Goal: Information Seeking & Learning: Learn about a topic

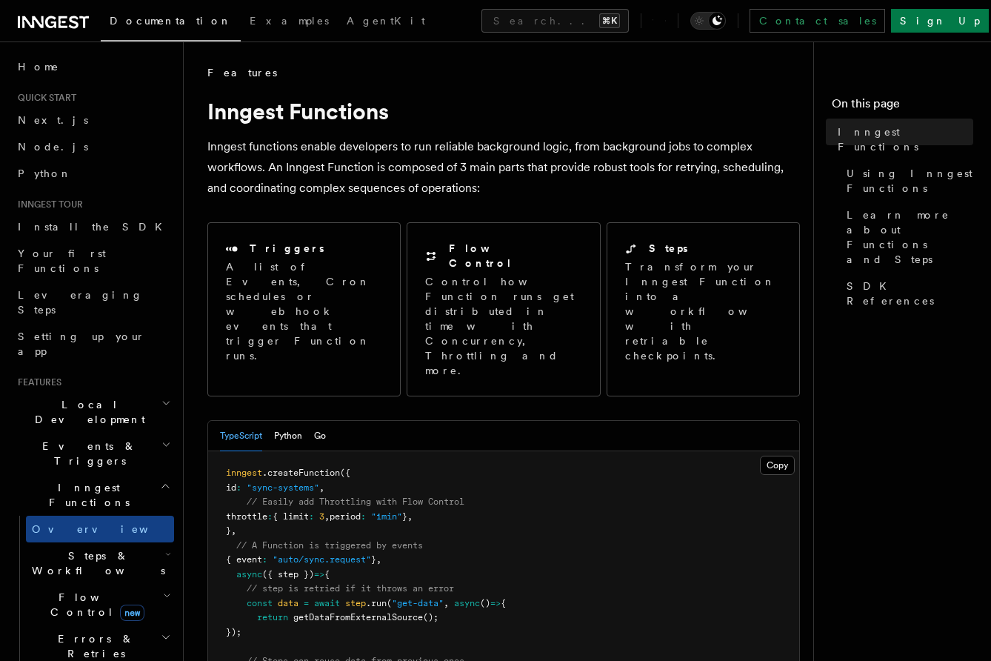
click at [116, 542] on h2 "Steps & Workflows" at bounding box center [100, 562] width 148 height 41
click at [111, 584] on link "Overview" at bounding box center [107, 597] width 134 height 27
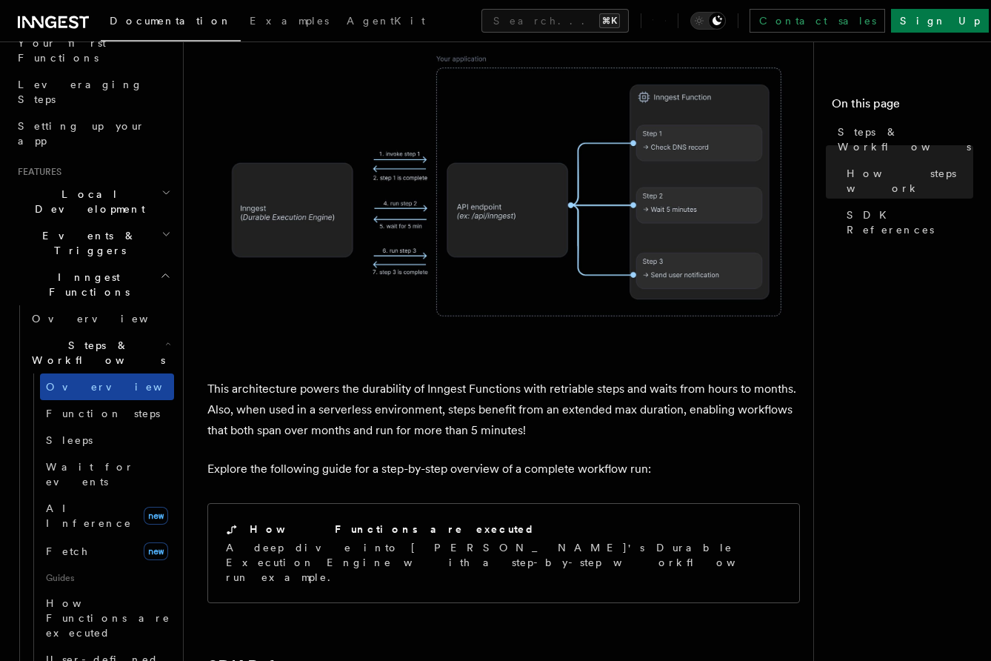
scroll to position [235, 0]
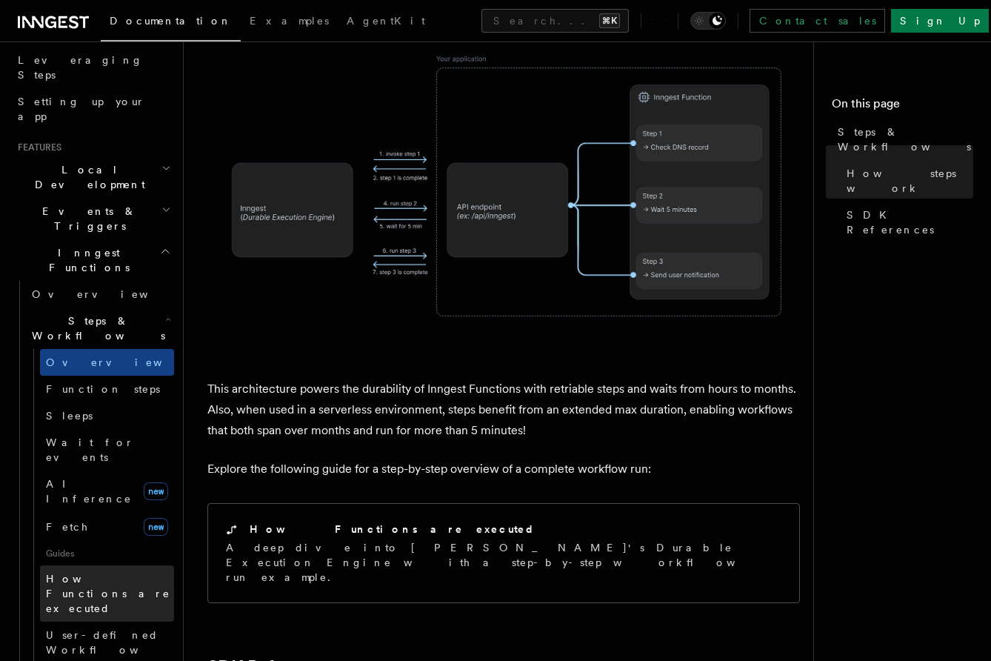
click at [102, 573] on span "How Functions are executed" at bounding box center [108, 593] width 124 height 41
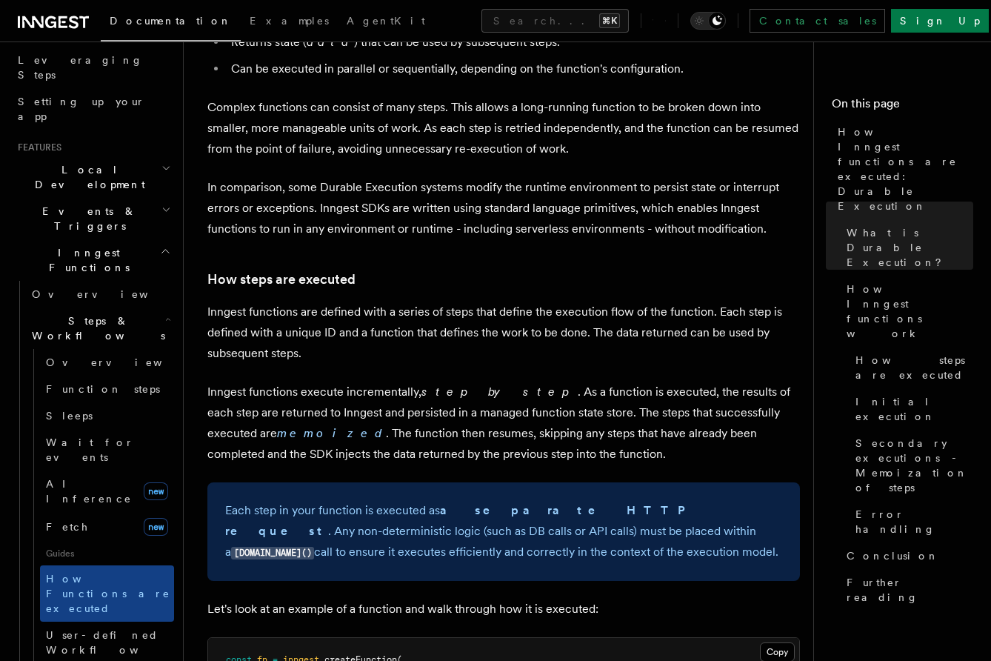
scroll to position [896, 0]
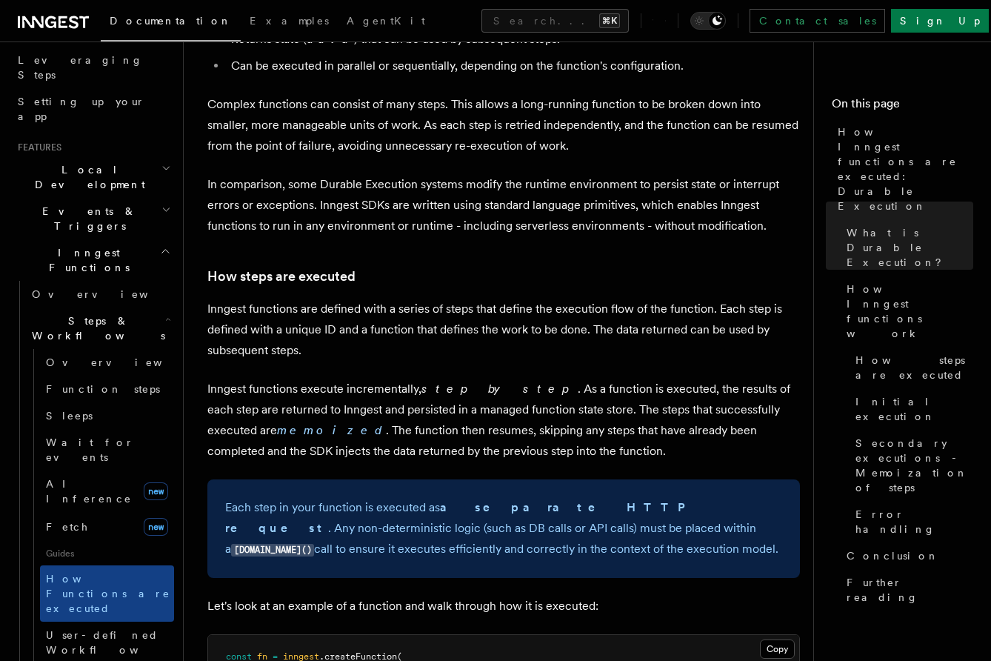
click at [373, 385] on p "Inngest functions execute incrementally, step by step . As a function is execut…" at bounding box center [503, 420] width 593 height 83
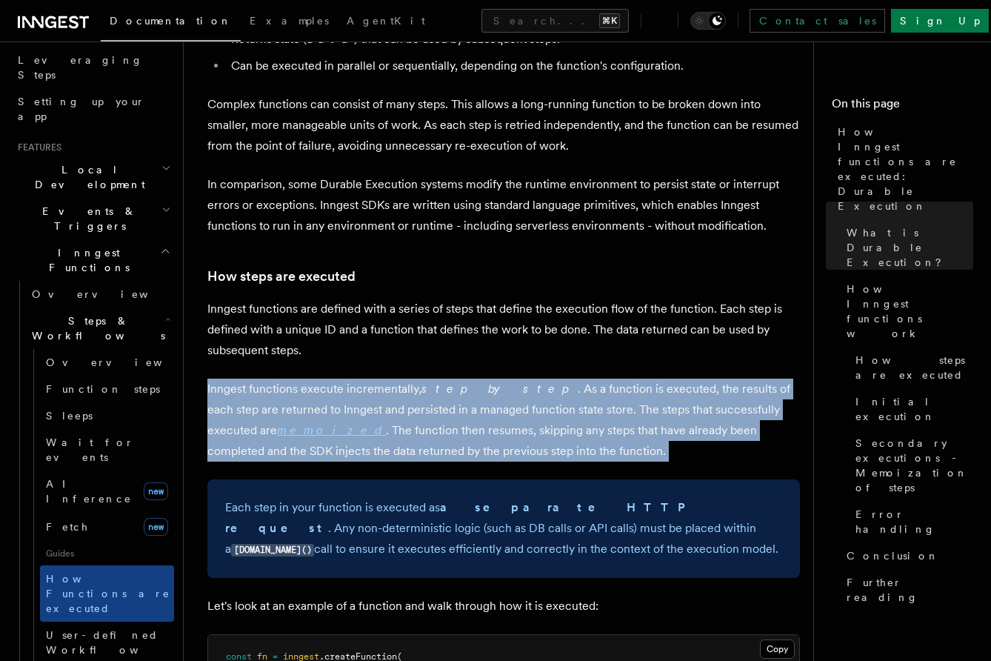
click at [373, 385] on p "Inngest functions execute incrementally, step by step . As a function is execut…" at bounding box center [503, 420] width 593 height 83
click at [378, 394] on p "Inngest functions execute incrementally, step by step . As a function is execut…" at bounding box center [503, 420] width 593 height 83
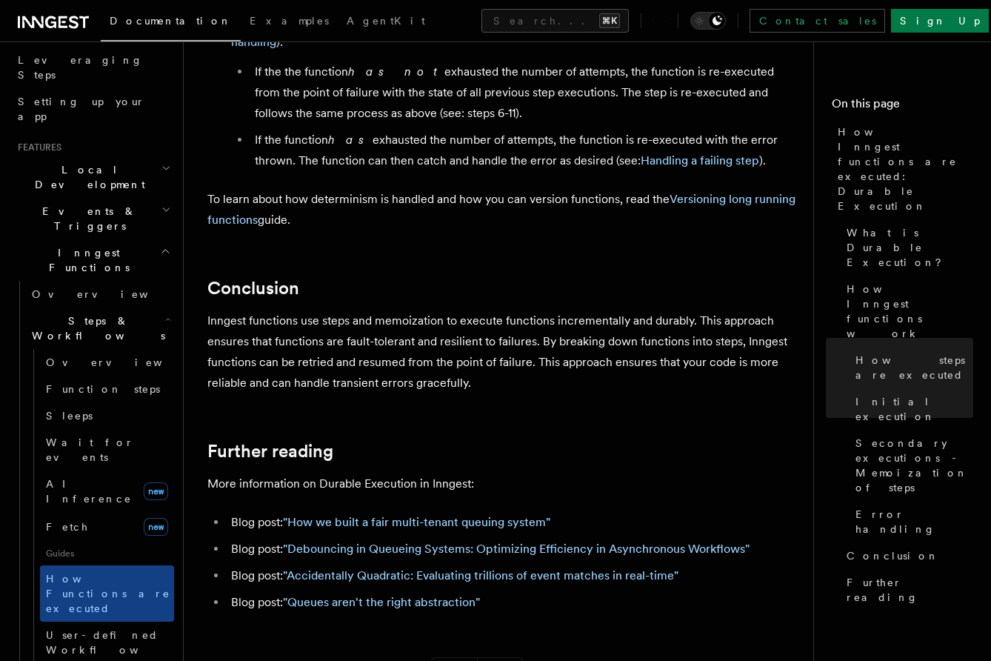
scroll to position [2668, 0]
click at [519, 310] on p "Inngest functions use steps and memoization to execute functions incrementally …" at bounding box center [503, 351] width 593 height 83
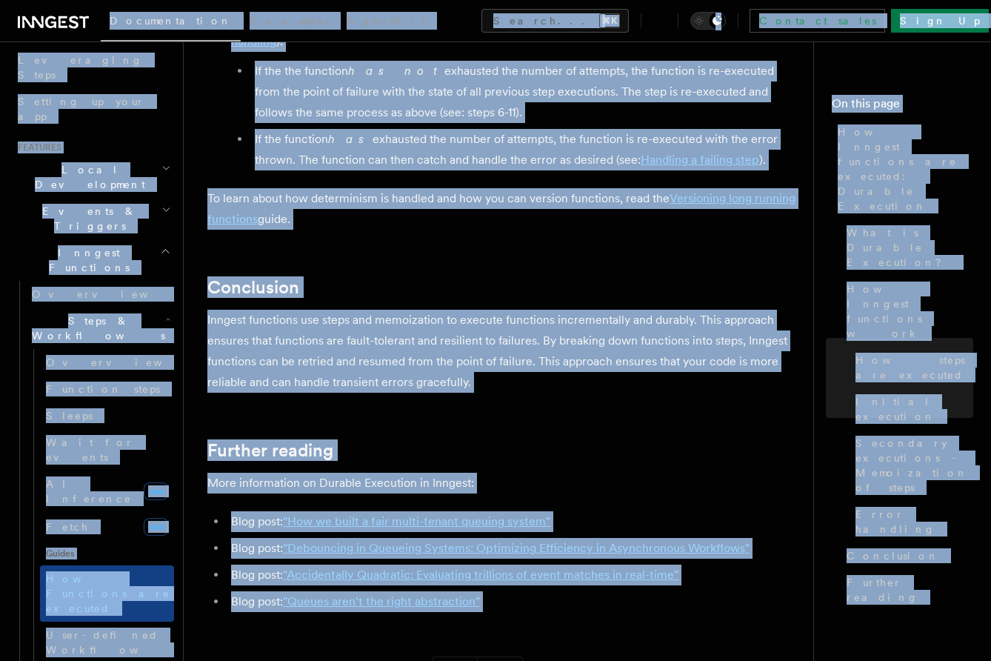
copy body "Documentation Examples AgentKit Search... ⌘K Contact sales Sign Up Search... Do…"
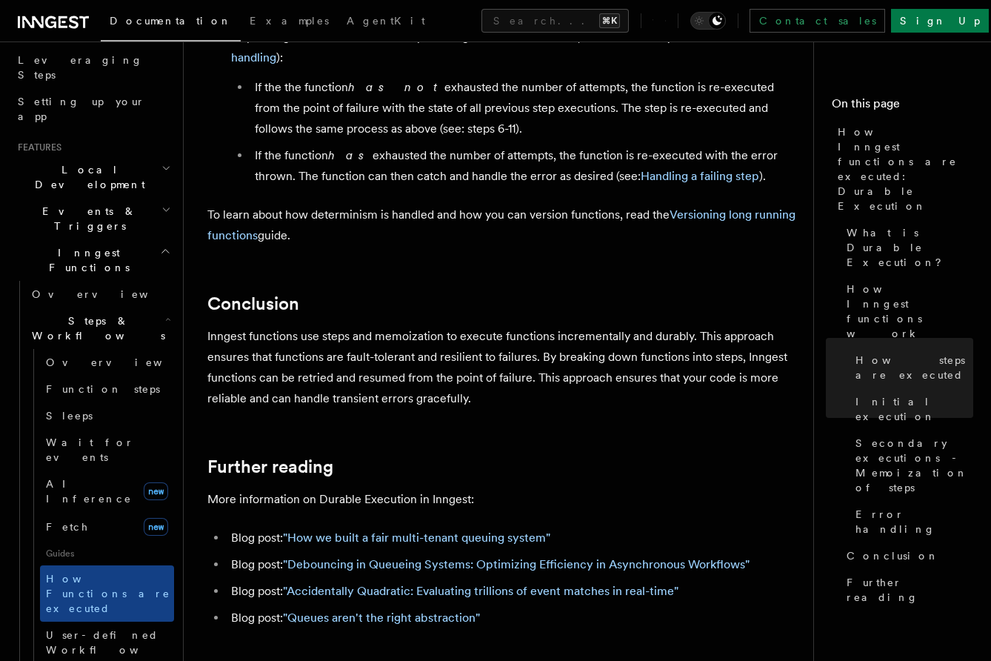
scroll to position [2648, 0]
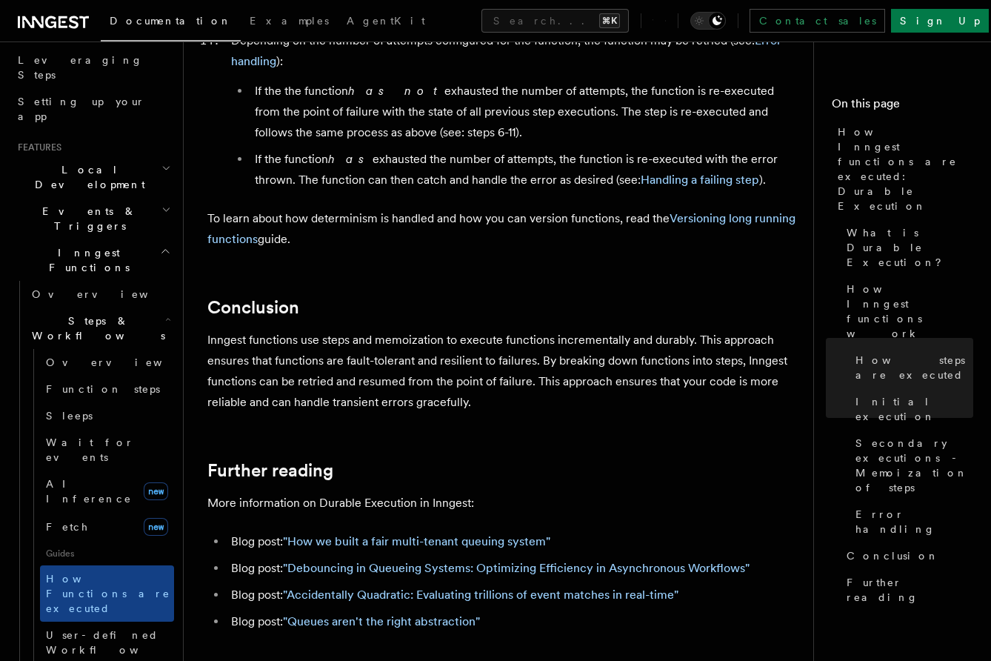
click at [548, 611] on li "Blog post: "Queues aren't the right abstraction"" at bounding box center [513, 621] width 573 height 21
click at [548, 588] on link ""Accidentally Quadratic: Evaluating trillions of event matches in real-time"" at bounding box center [481, 595] width 396 height 14
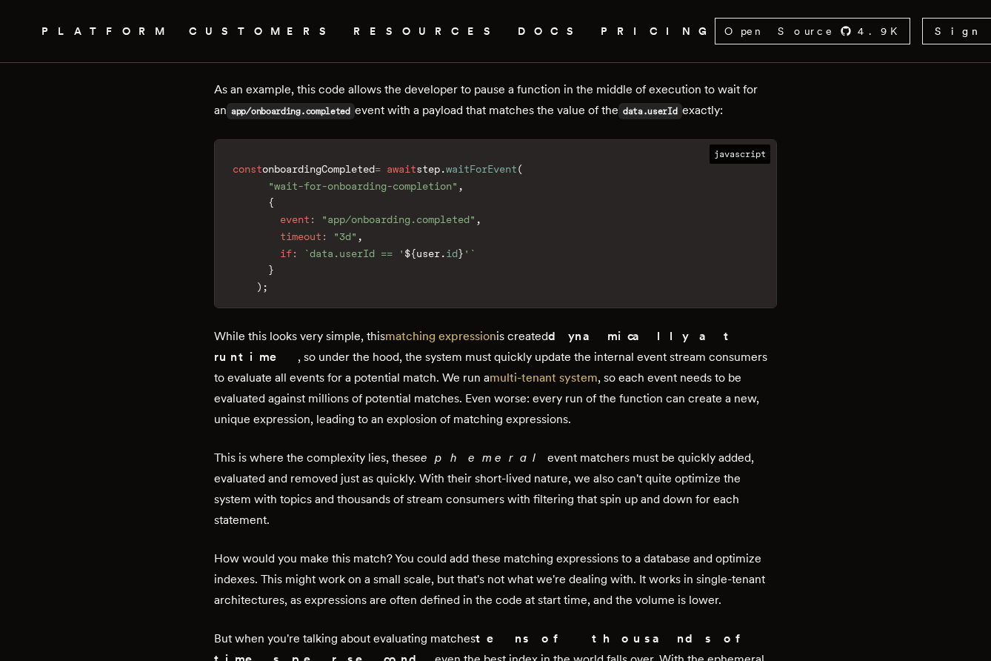
scroll to position [1120, 0]
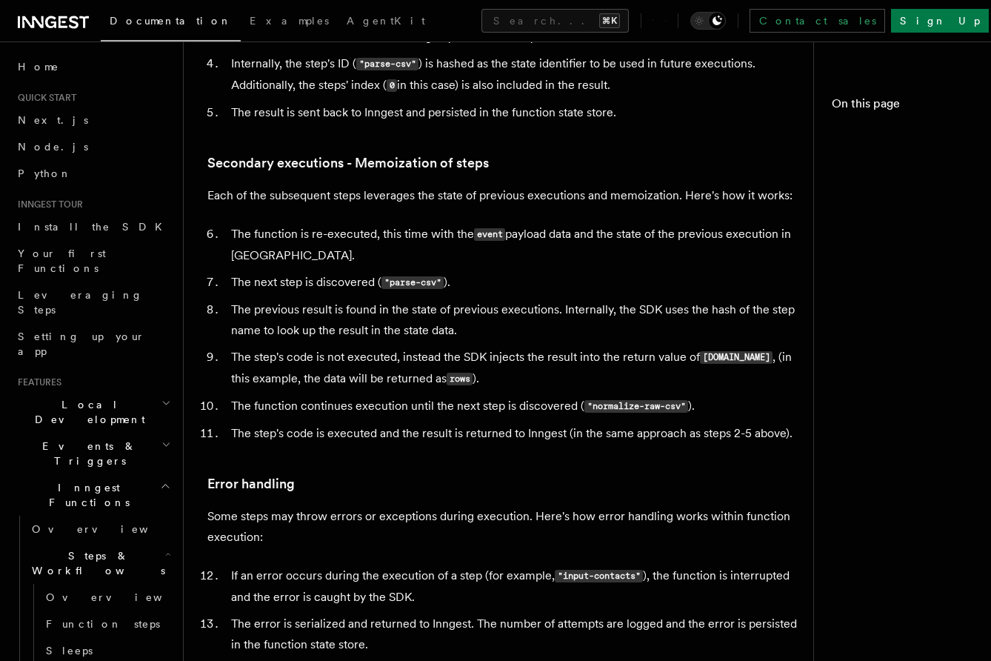
scroll to position [2648, 0]
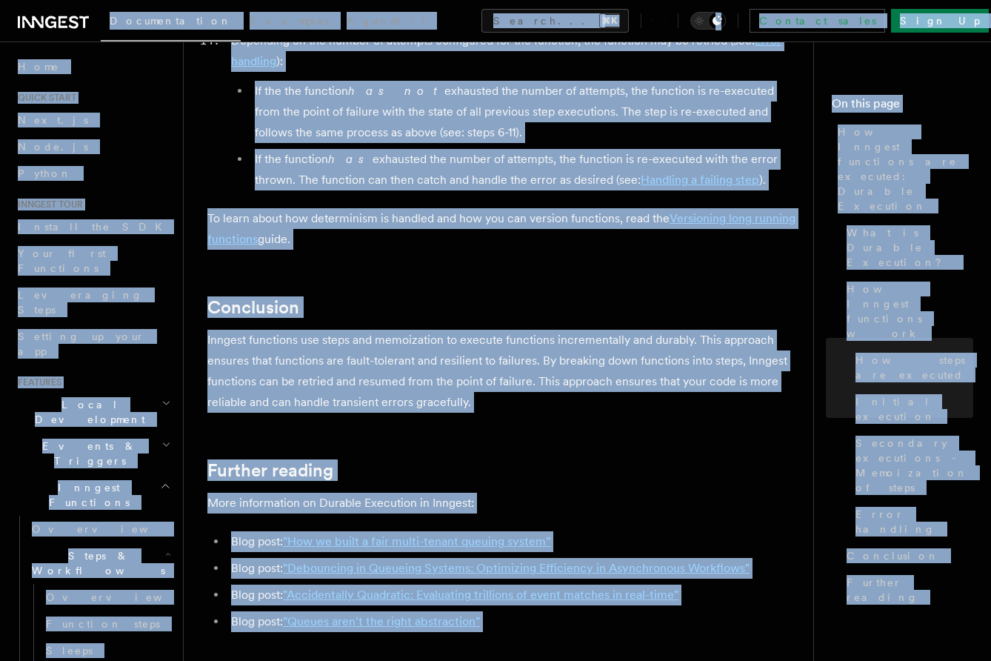
copy body "Documentation Examples AgentKit Search... ⌘K Contact sales Sign Up Search... Do…"
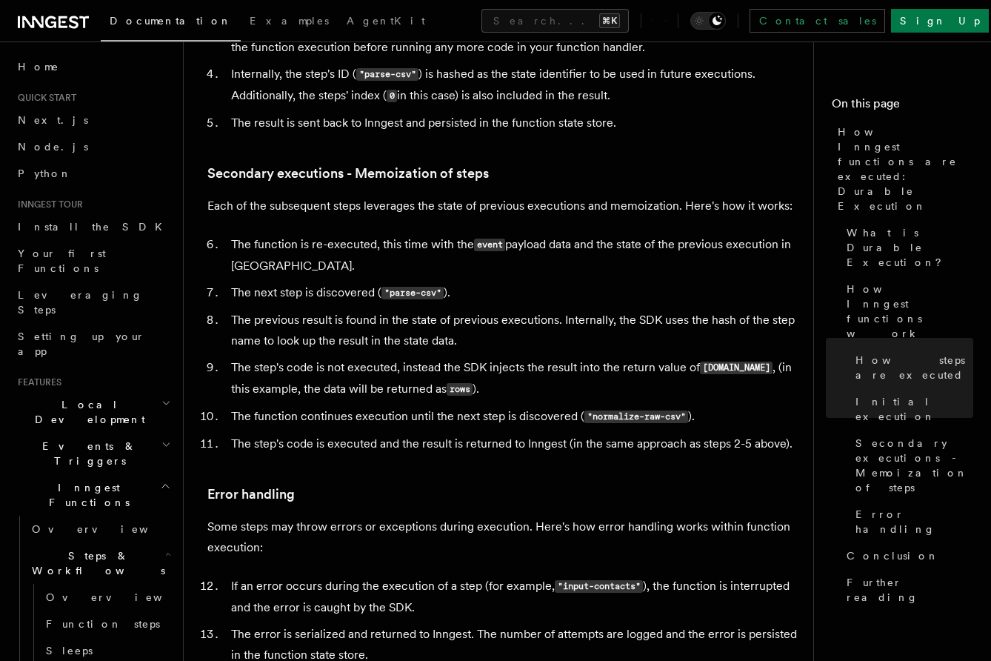
scroll to position [1343, 0]
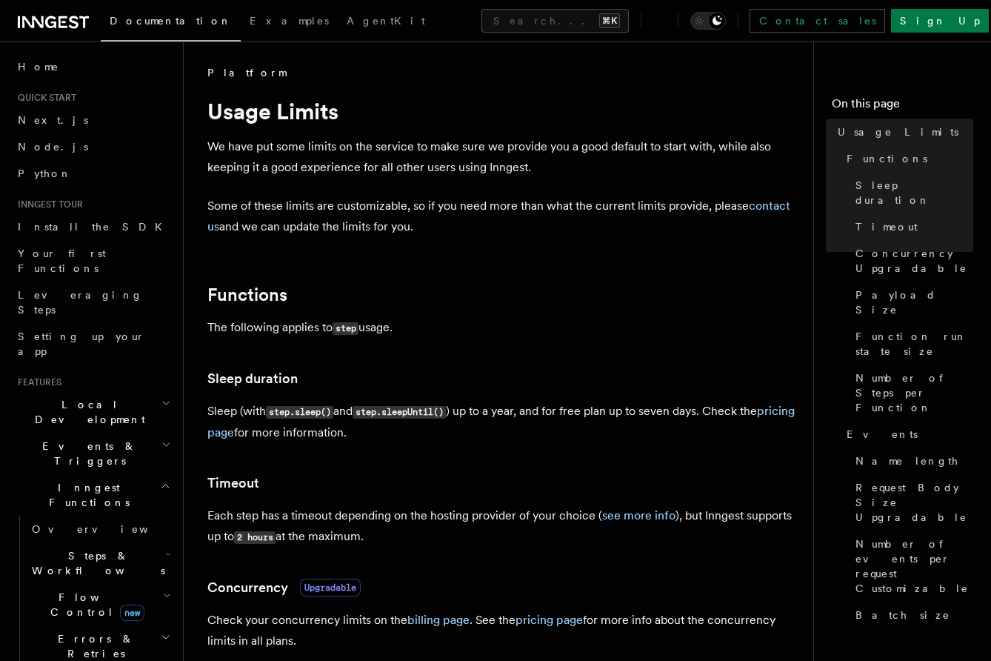
drag, startPoint x: 207, startPoint y: 106, endPoint x: 528, endPoint y: 226, distance: 342.6
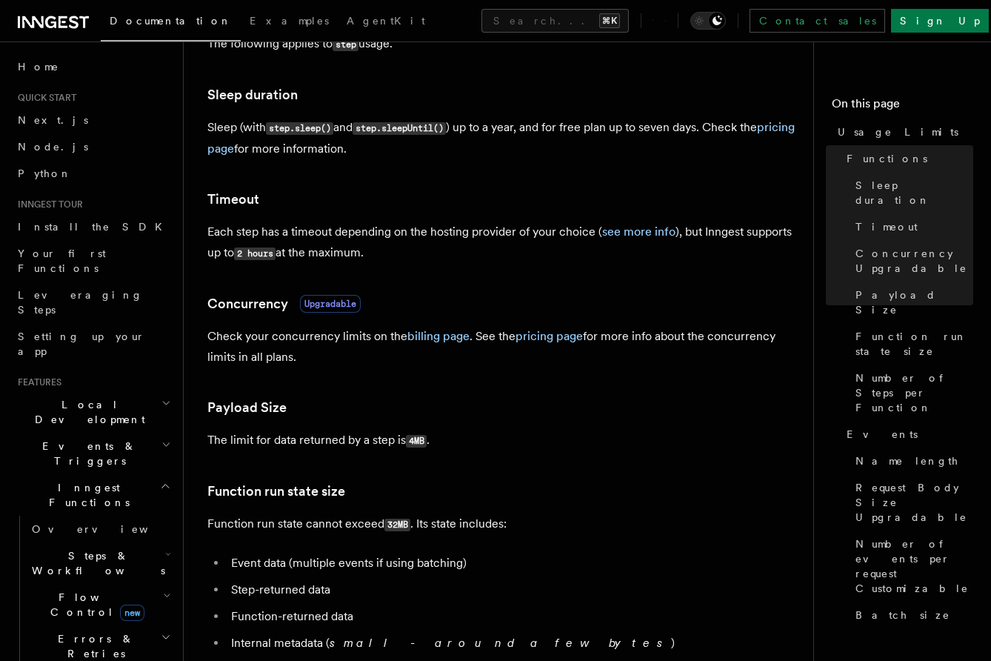
scroll to position [285, 0]
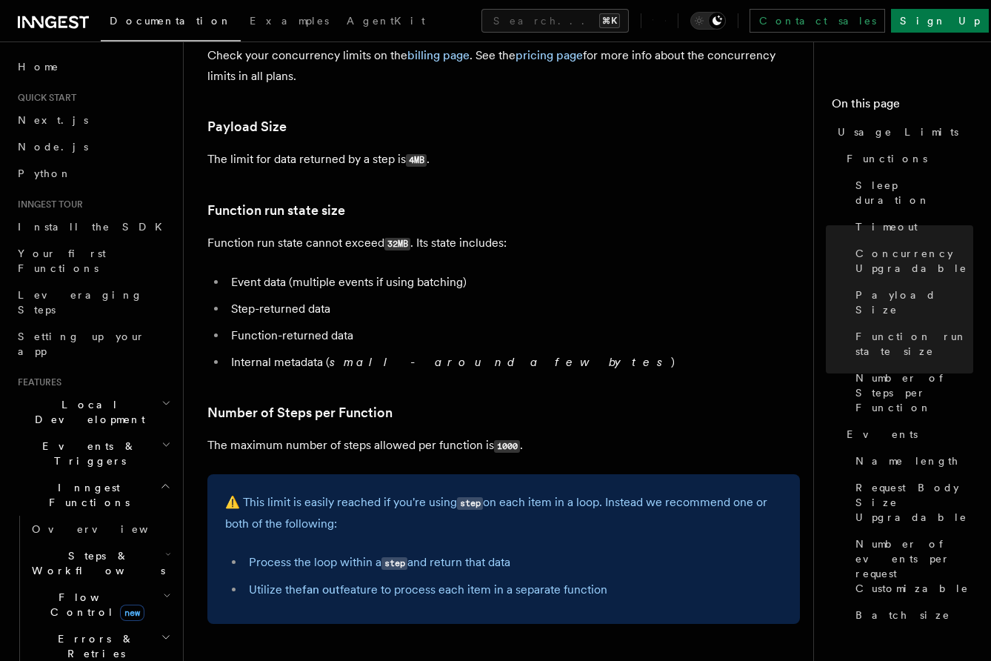
scroll to position [560, 0]
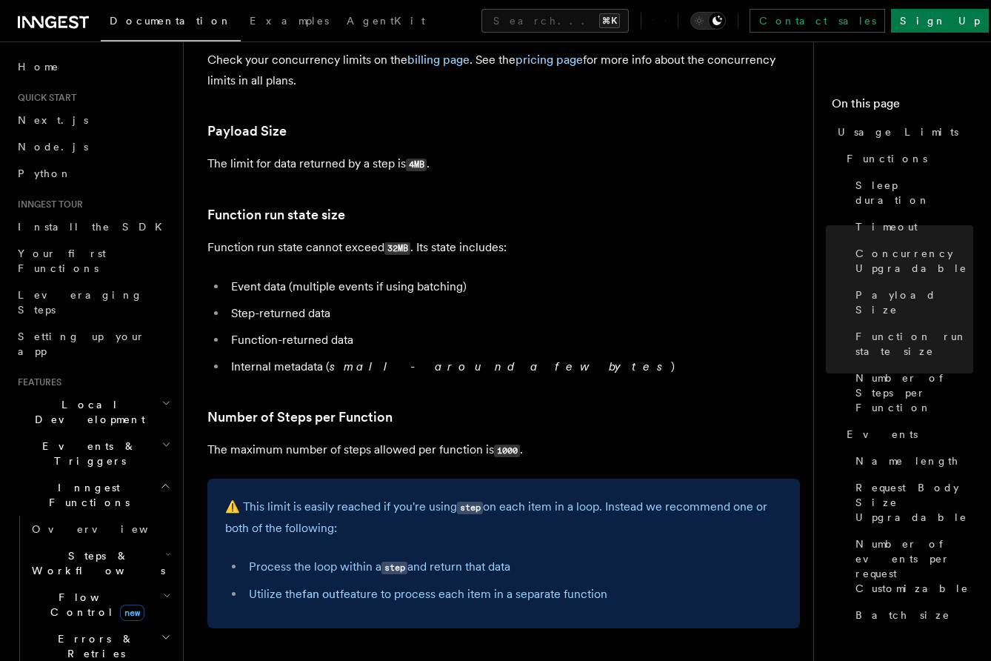
click at [496, 513] on p "⚠️ This limit is easily reached if you're using step on each item in a loop. In…" at bounding box center [503, 517] width 557 height 42
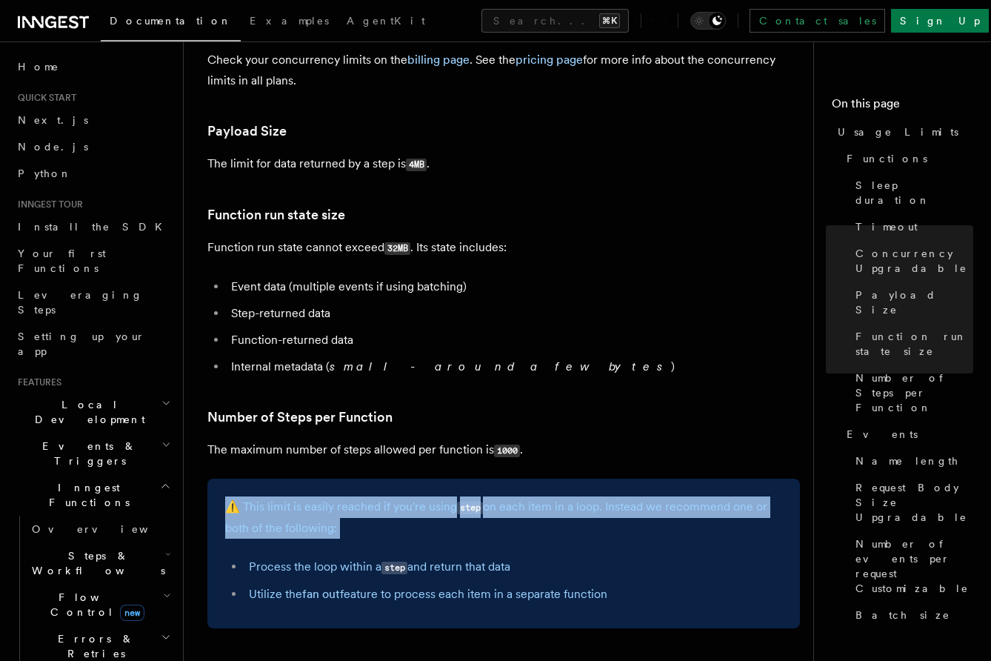
click at [496, 513] on p "⚠️ This limit is easily reached if you're using step on each item in a loop. In…" at bounding box center [503, 517] width 557 height 42
click at [502, 534] on p "⚠️ This limit is easily reached if you're using step on each item in a loop. In…" at bounding box center [503, 517] width 557 height 42
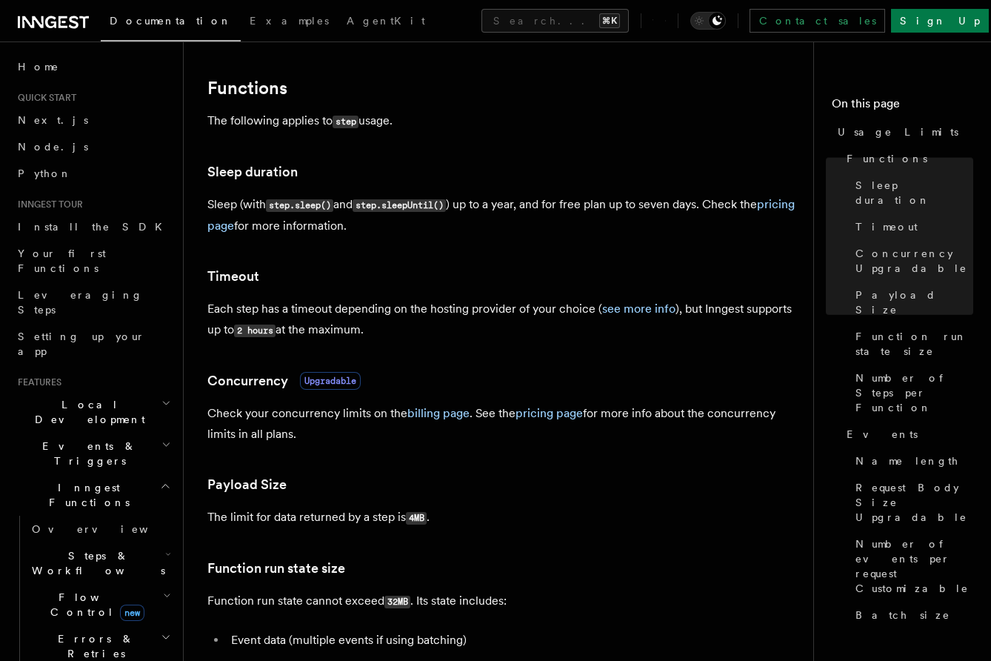
scroll to position [205, 0]
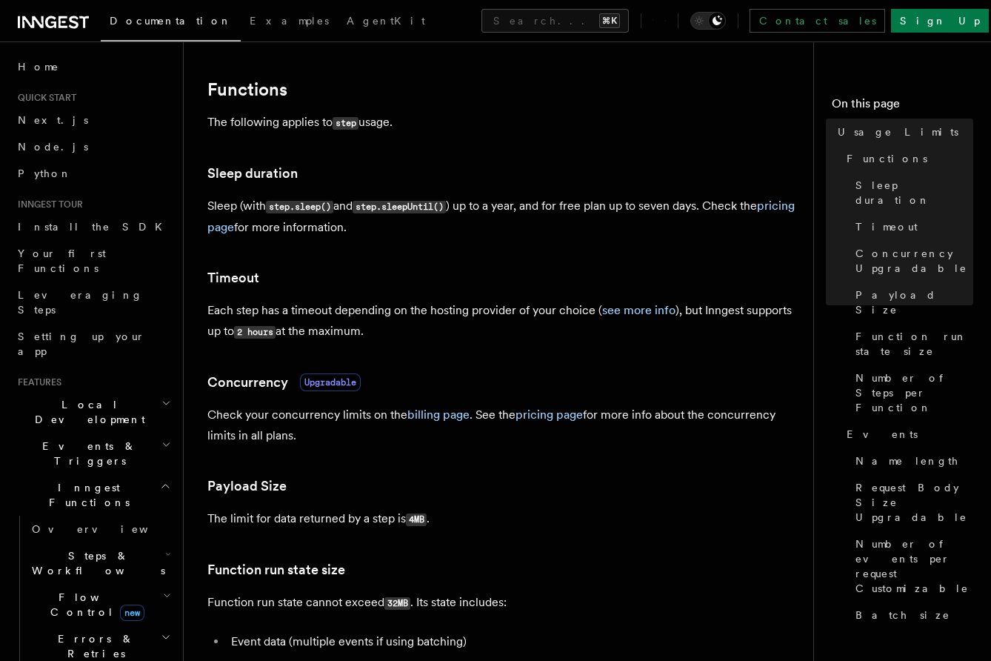
click at [433, 379] on h3 "Concurrency Upgradable" at bounding box center [503, 382] width 593 height 21
click at [259, 391] on link "Concurrency Upgradable" at bounding box center [283, 382] width 153 height 21
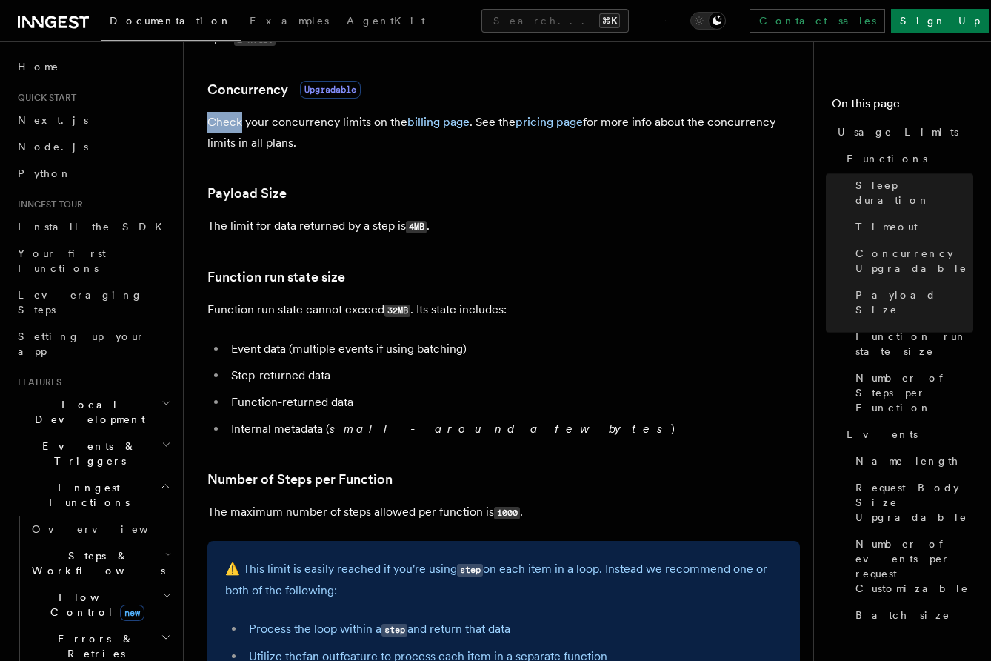
scroll to position [507, 0]
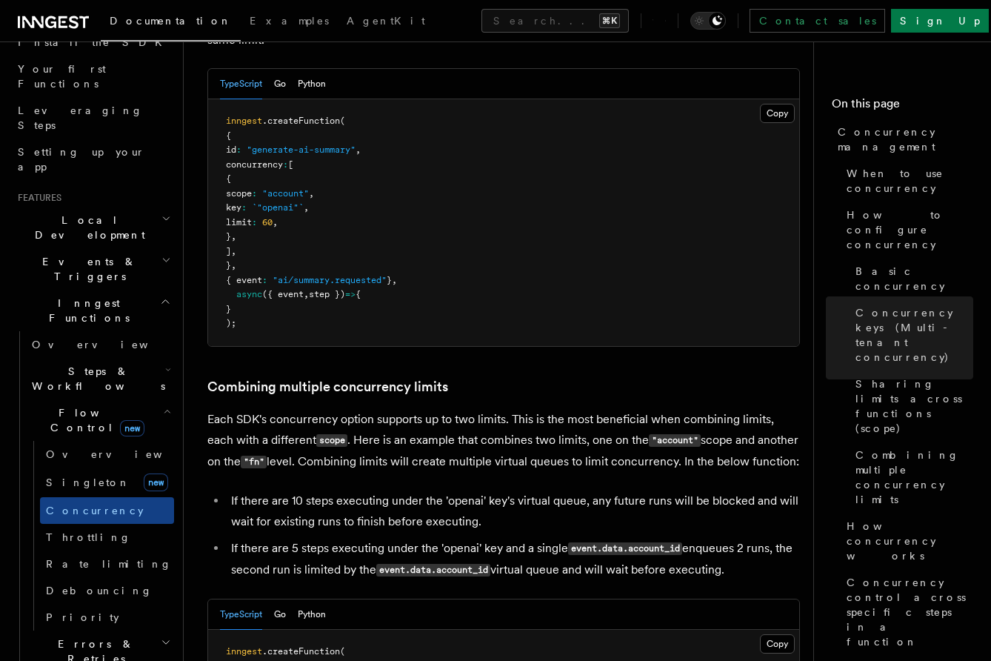
scroll to position [187, 0]
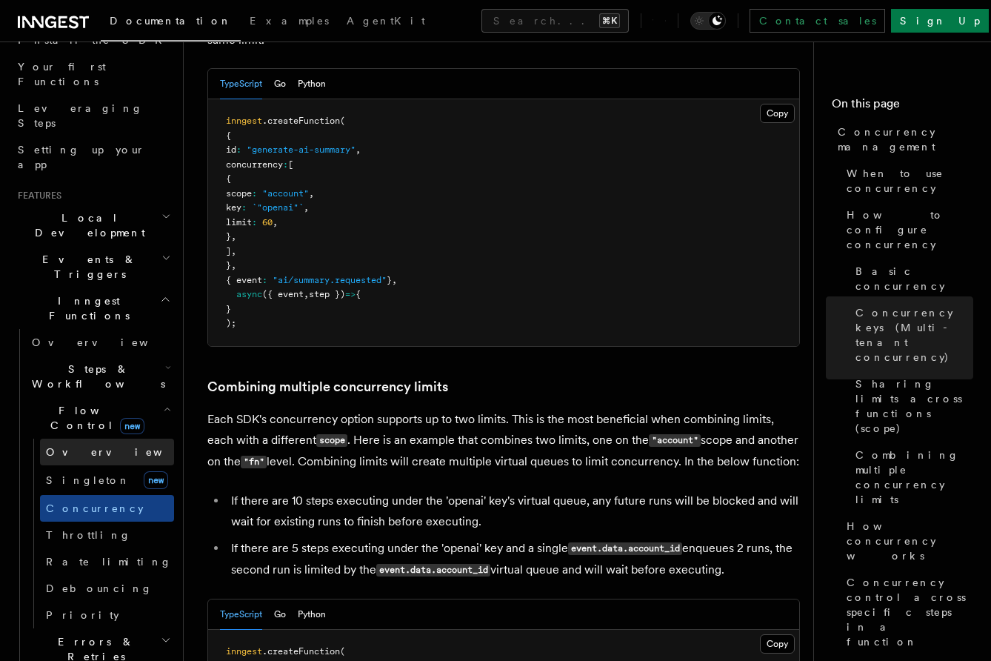
click at [124, 439] on link "Overview" at bounding box center [107, 452] width 134 height 27
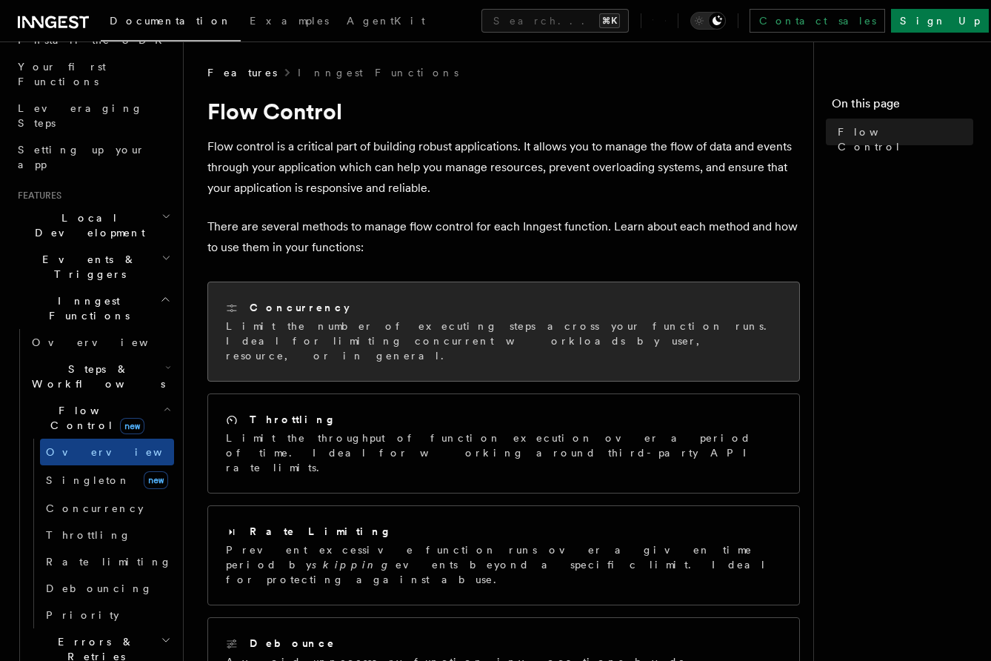
click at [310, 320] on p "Limit the number of executing steps across your function runs. Ideal for limiti…" at bounding box center [504, 341] width 556 height 44
